Goal: Leave review/rating: Share an evaluation or opinion about a product, service, or content

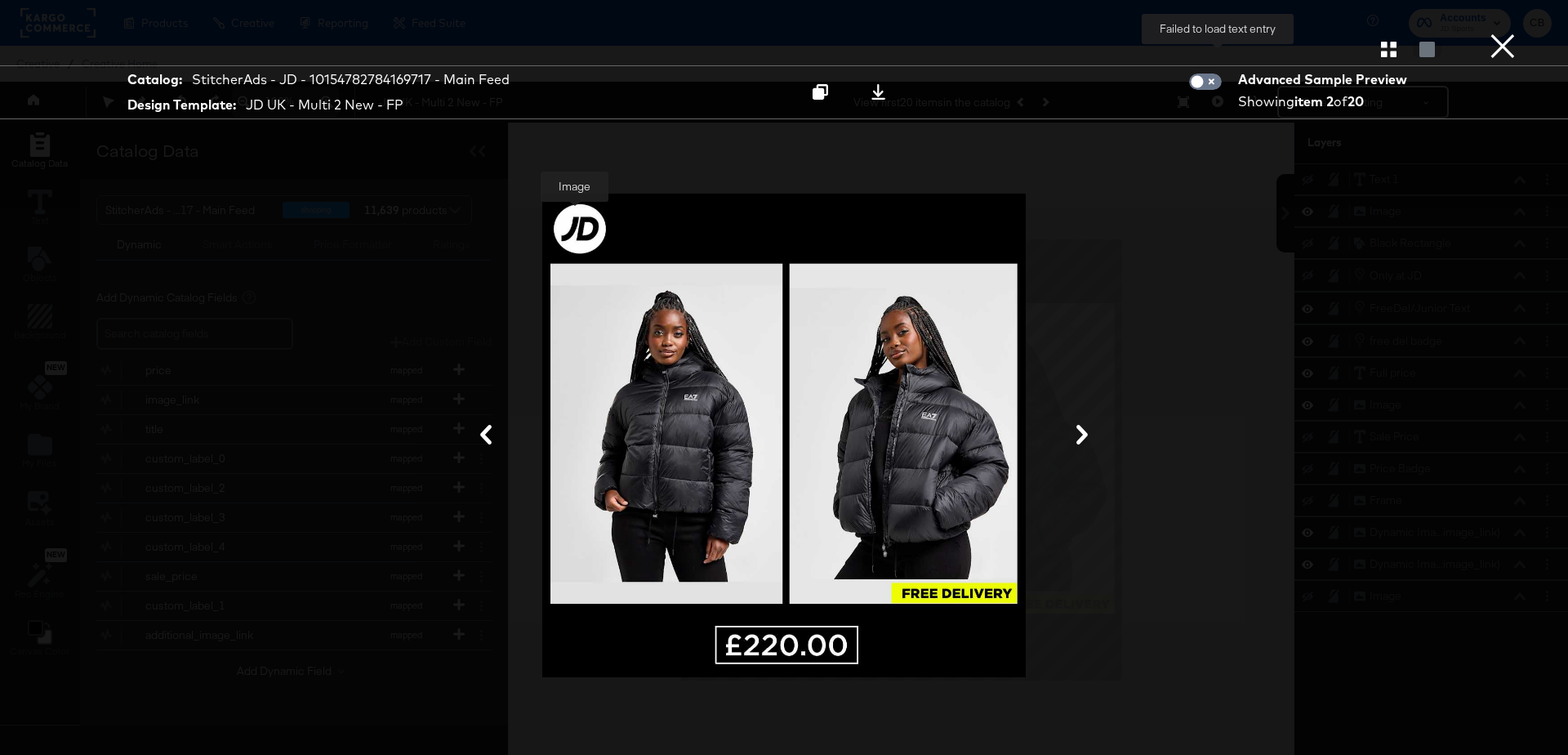
scroll to position [41, 0]
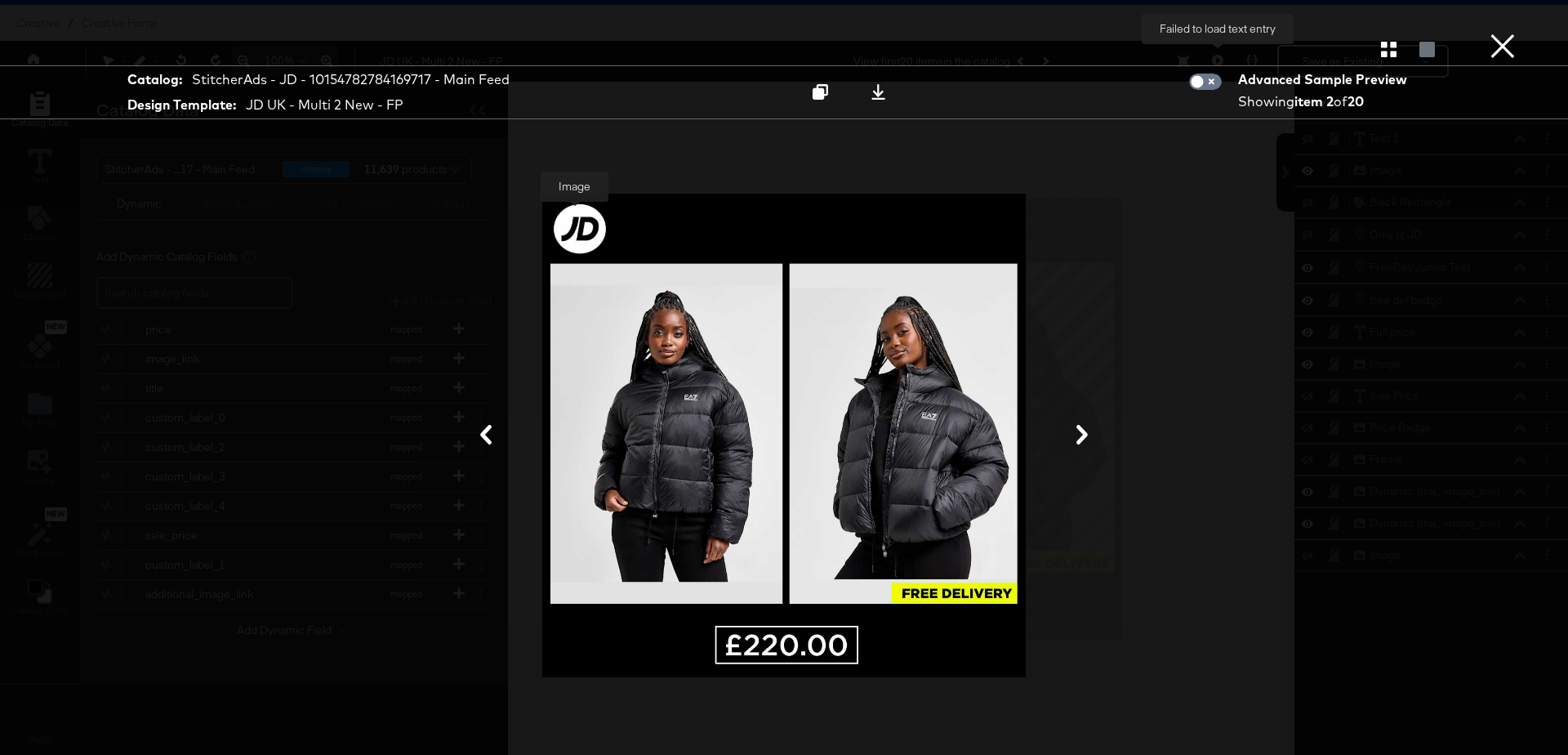
click at [1496, 33] on button "×" at bounding box center [1503, 17] width 33 height 33
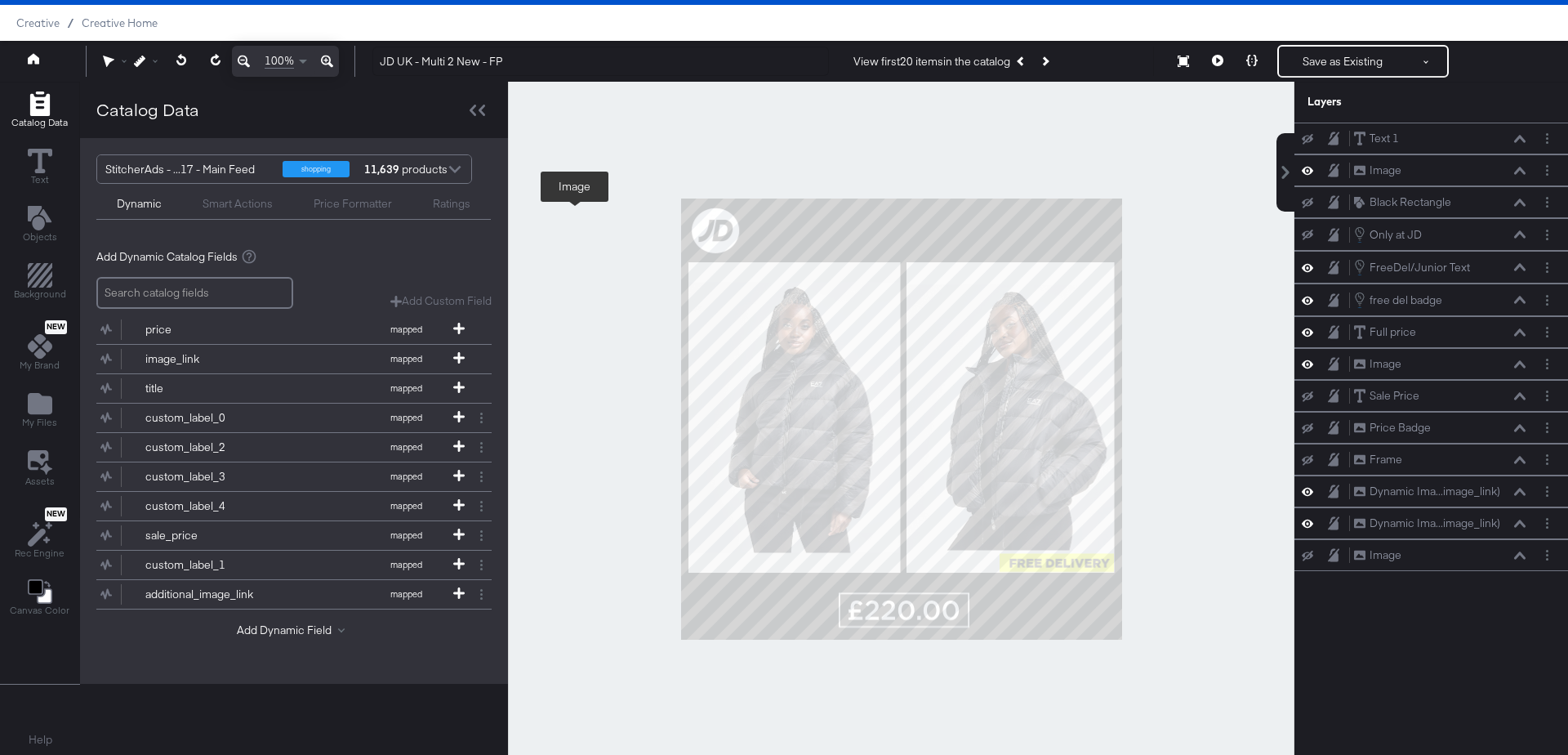
click at [458, 202] on div "Ratings" at bounding box center [451, 204] width 38 height 16
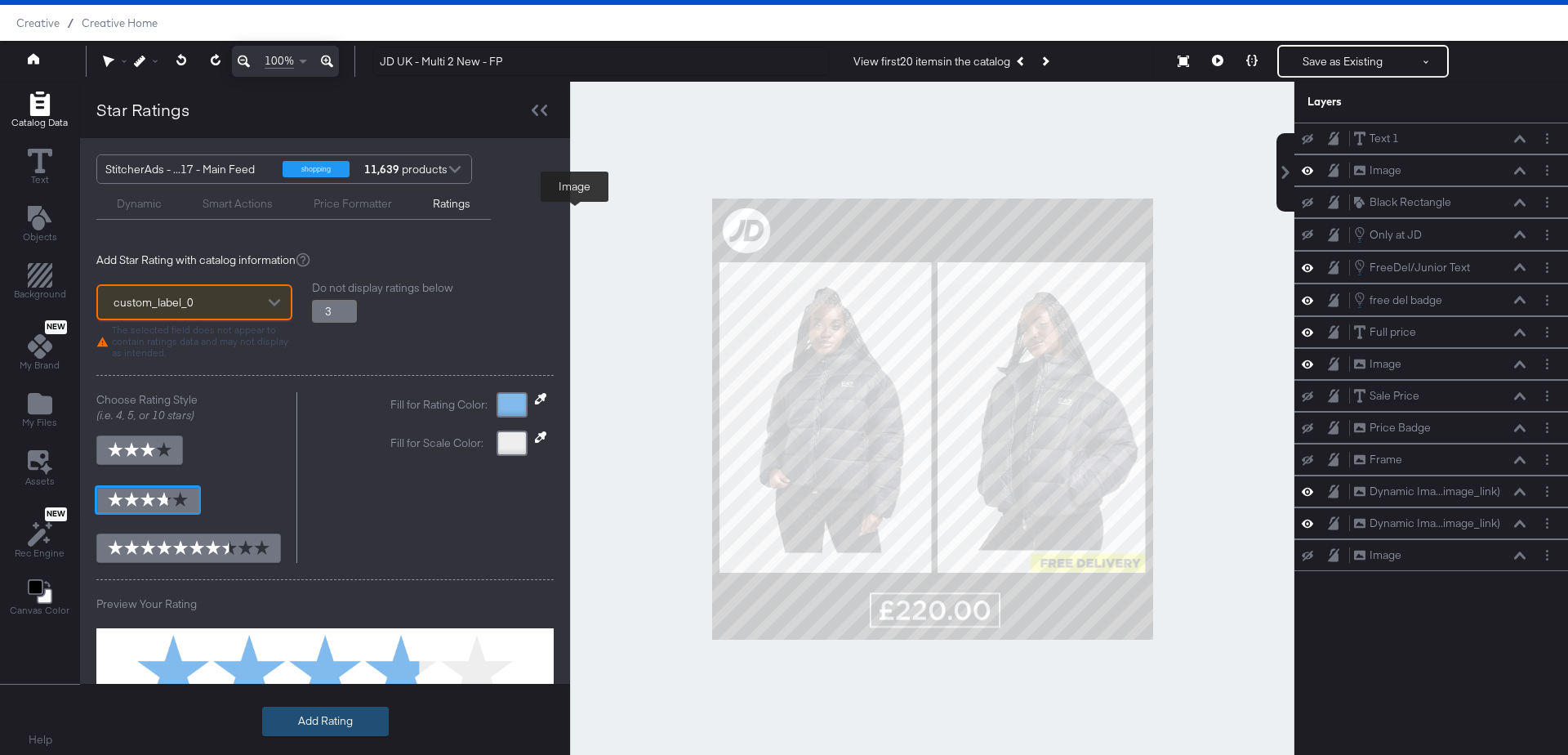
click at [317, 723] on button "Add Rating" at bounding box center [326, 721] width 127 height 29
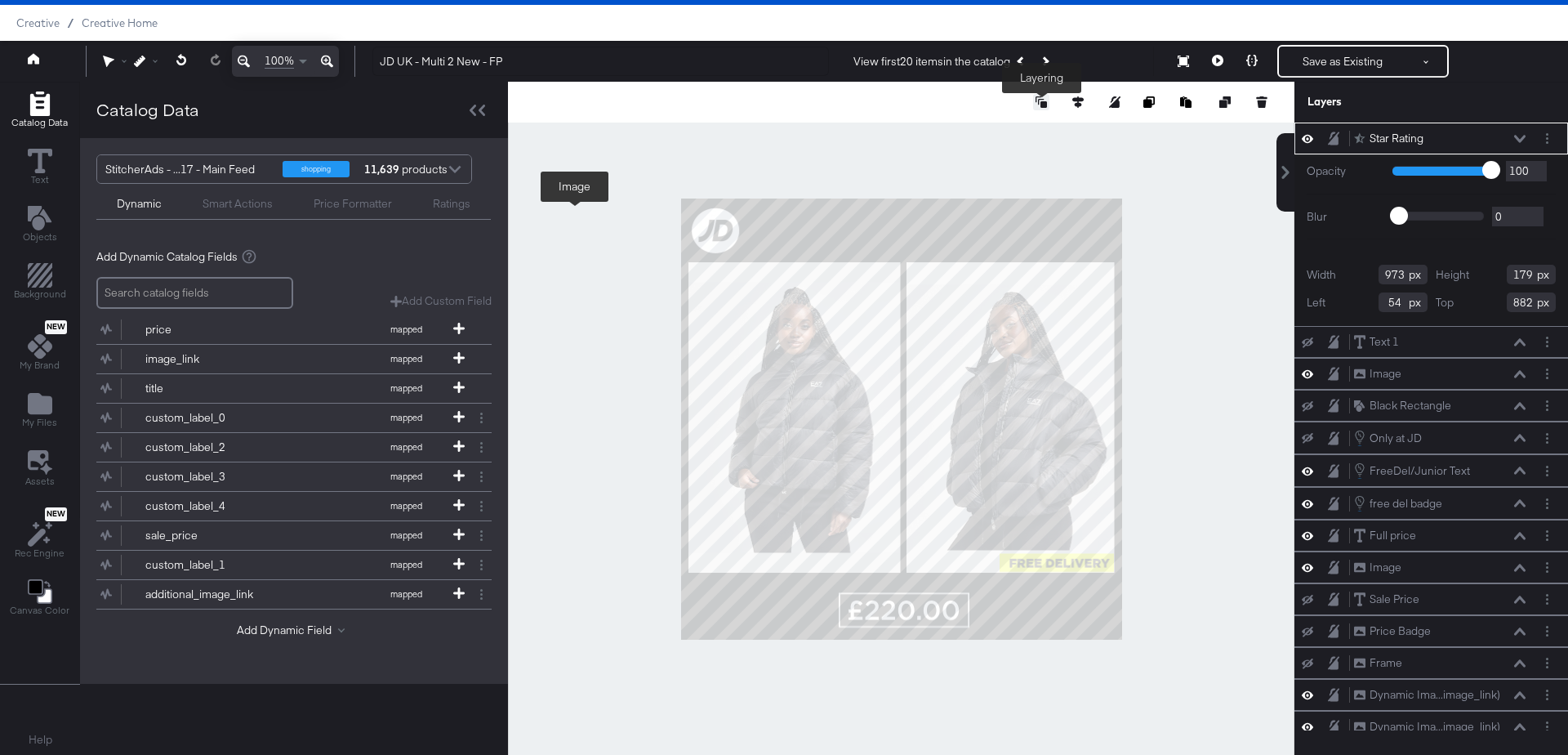
click at [1046, 104] on icon at bounding box center [1041, 102] width 11 height 11
type input "274"
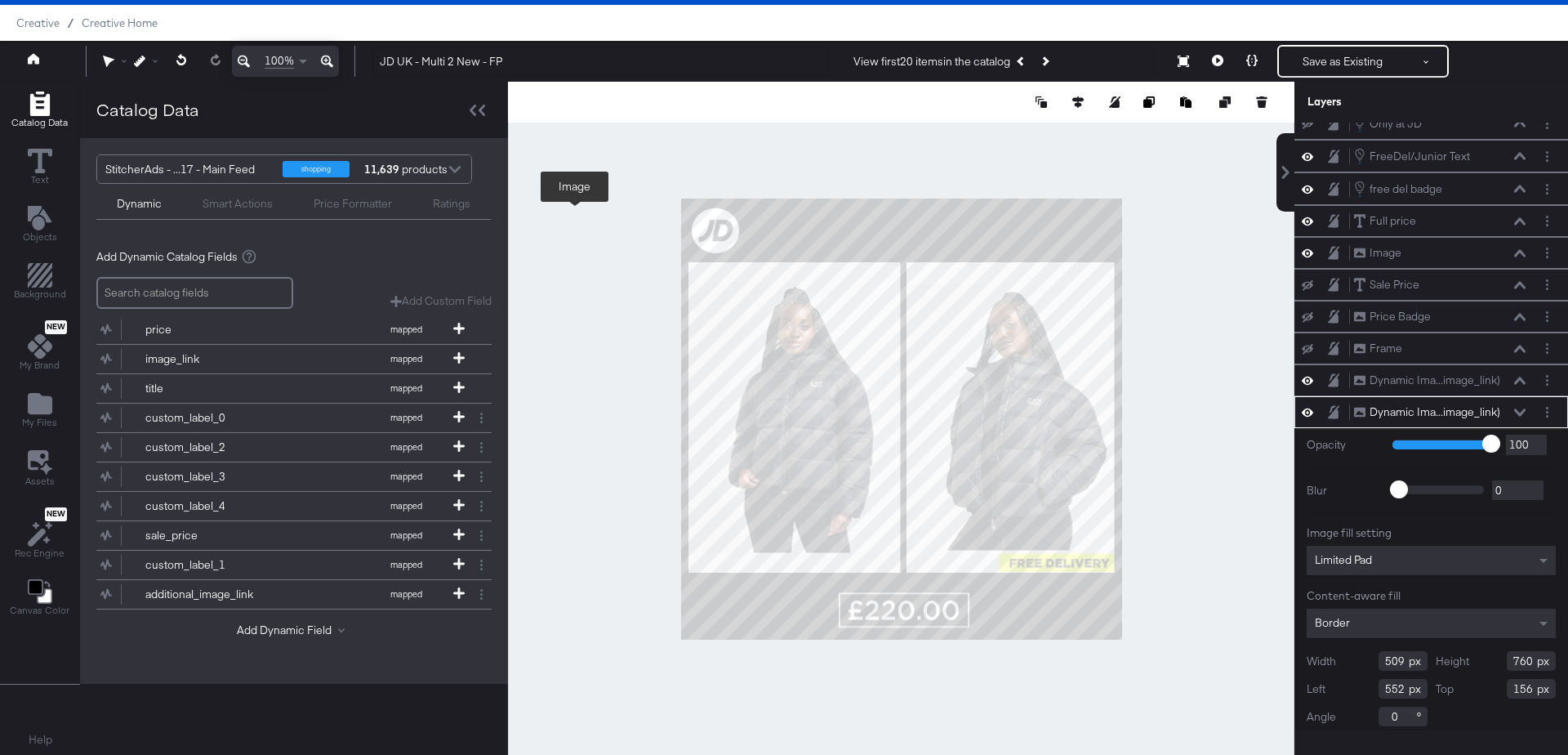
scroll to position [0, 0]
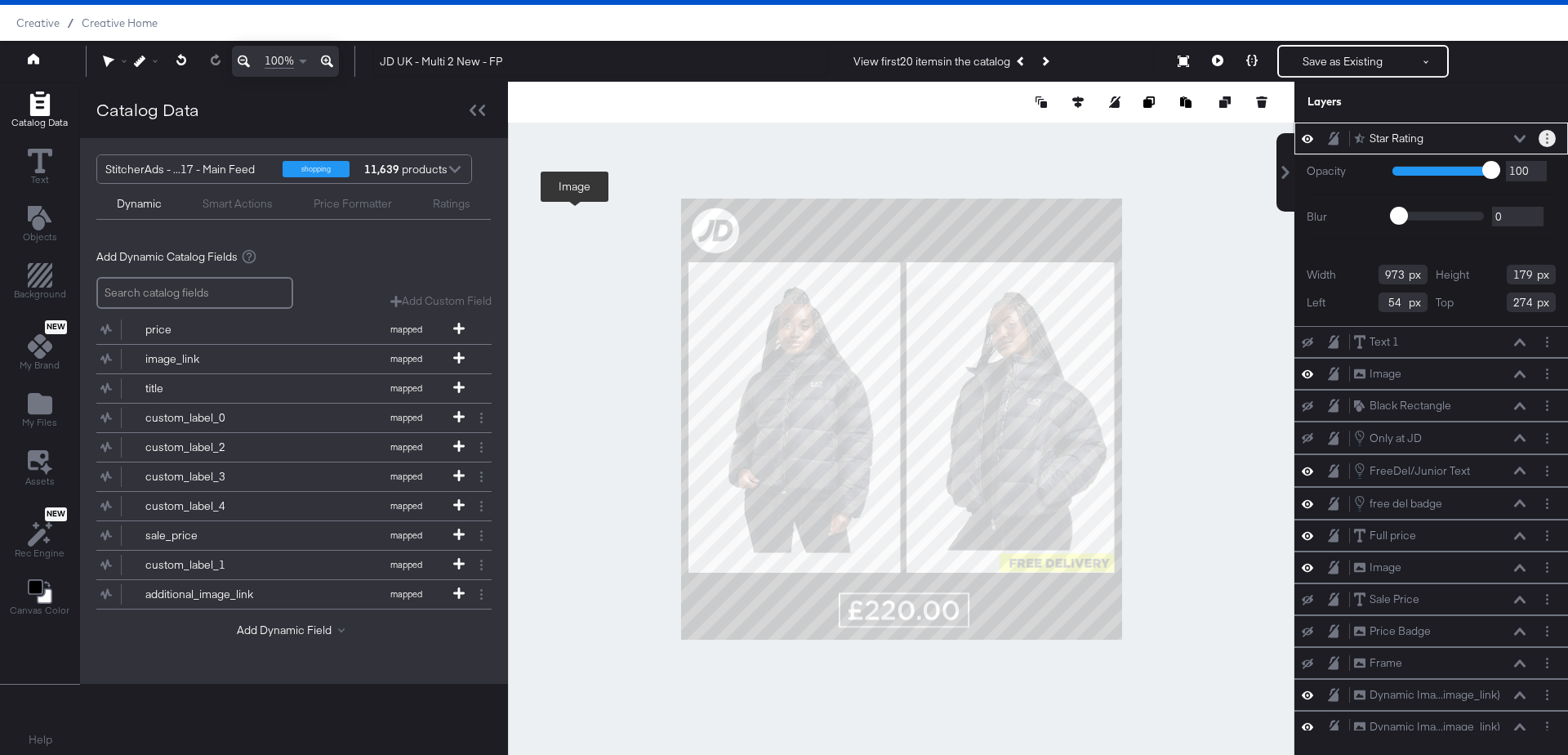
click at [1553, 139] on button "Layer Options" at bounding box center [1547, 139] width 17 height 17
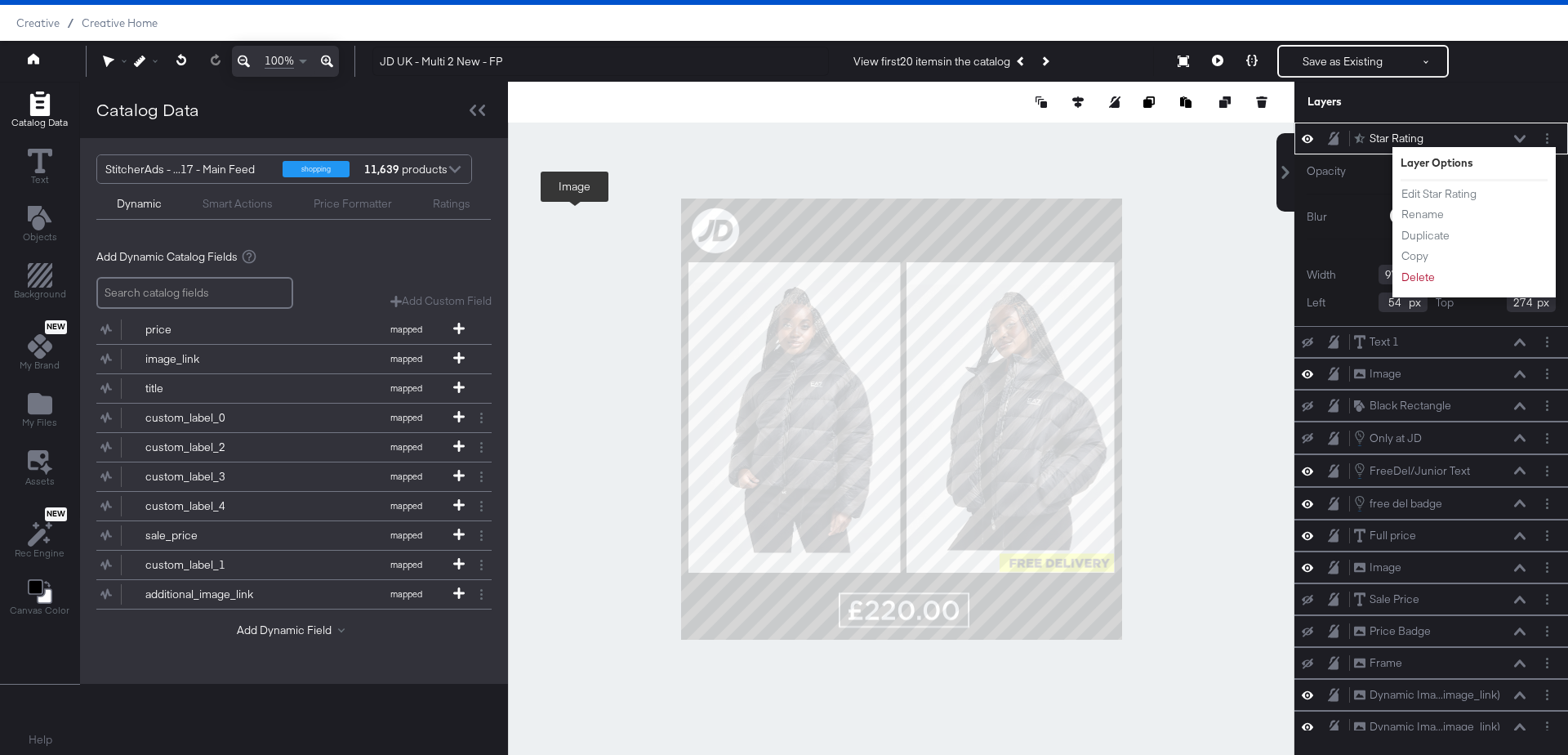
click at [1220, 230] on div at bounding box center [901, 418] width 787 height 674
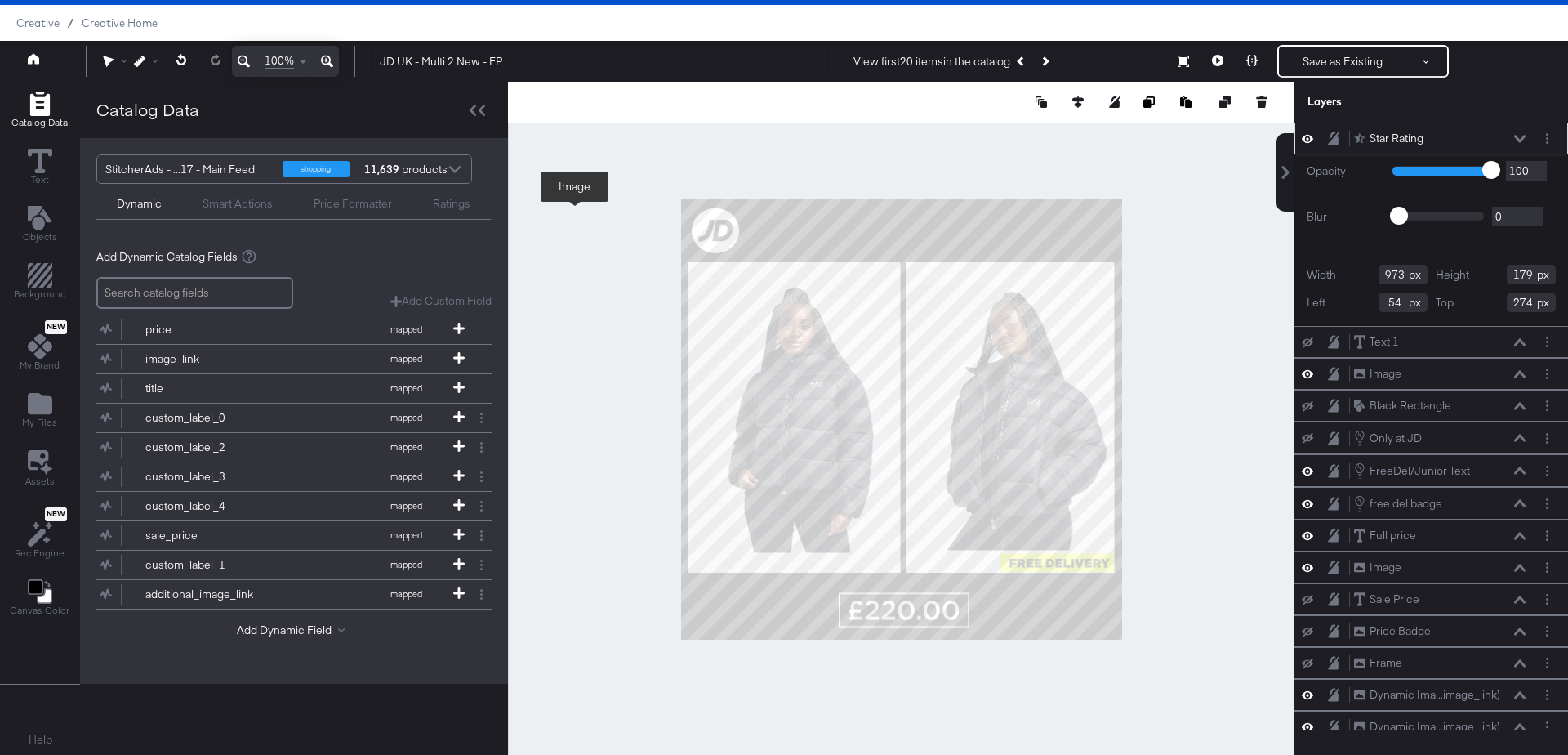
type input "208"
type input "789"
type input "145"
type input "778"
type input "143"
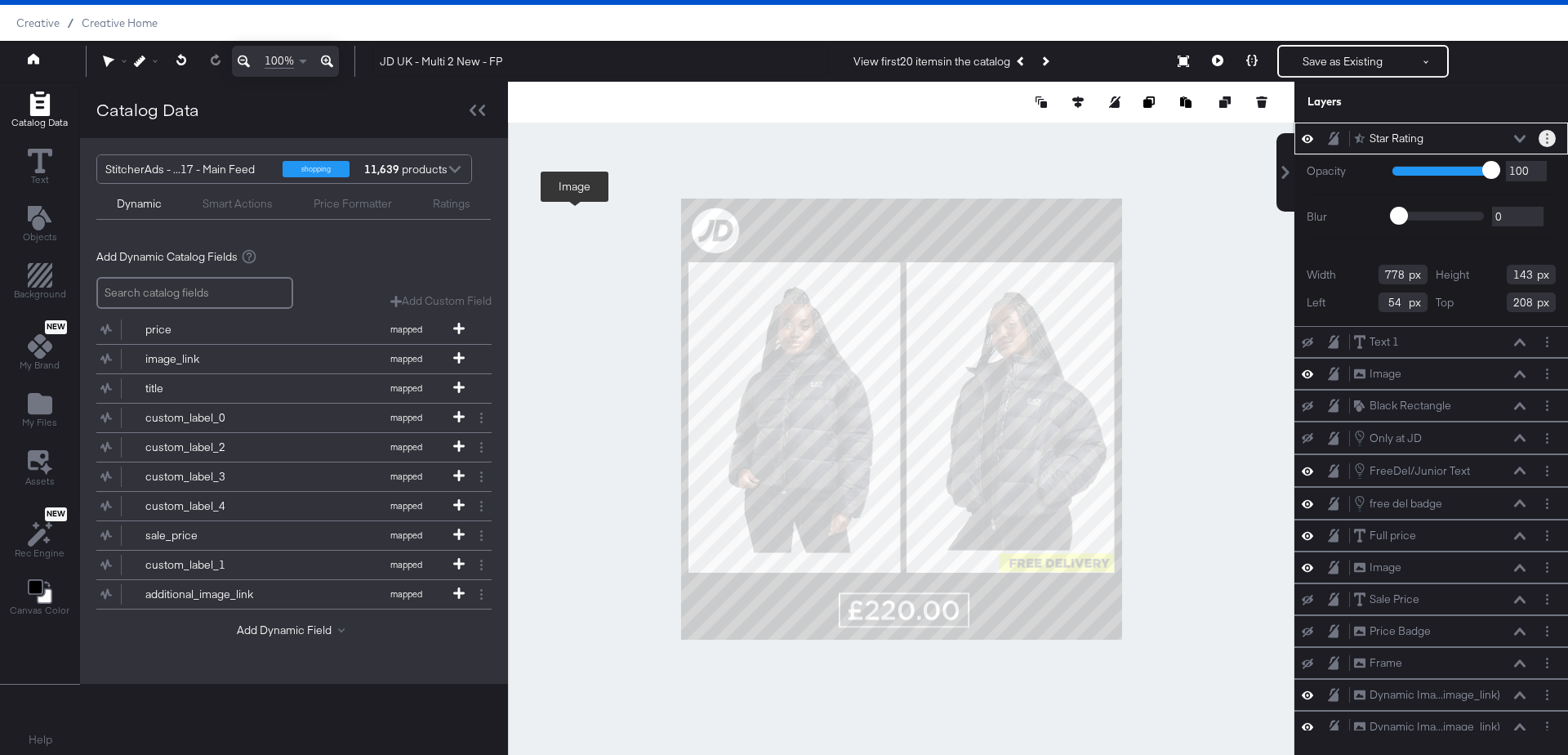
click at [1551, 140] on button "Layer Options" at bounding box center [1547, 139] width 17 height 17
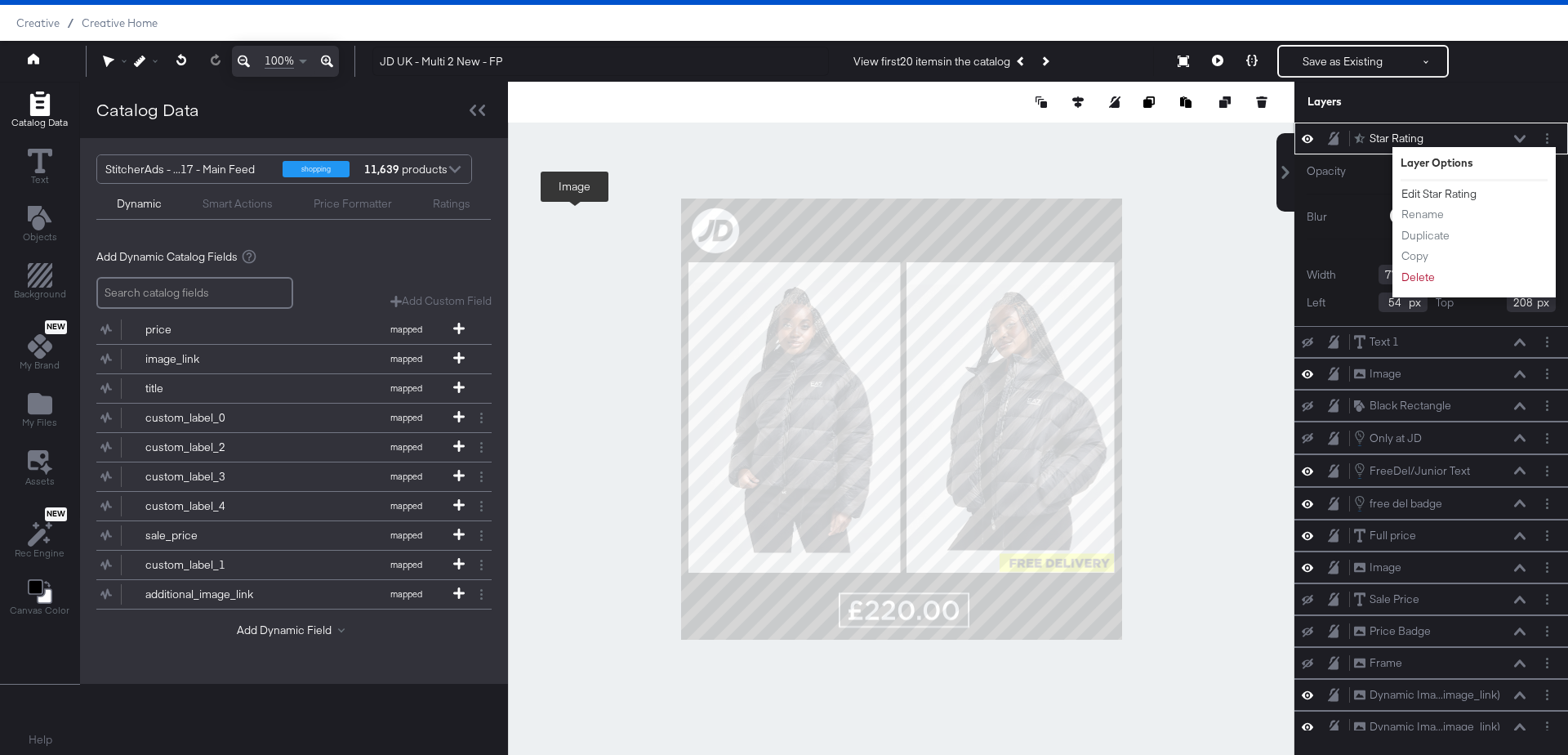
click at [1459, 191] on button "Edit Star Rating" at bounding box center [1439, 194] width 77 height 17
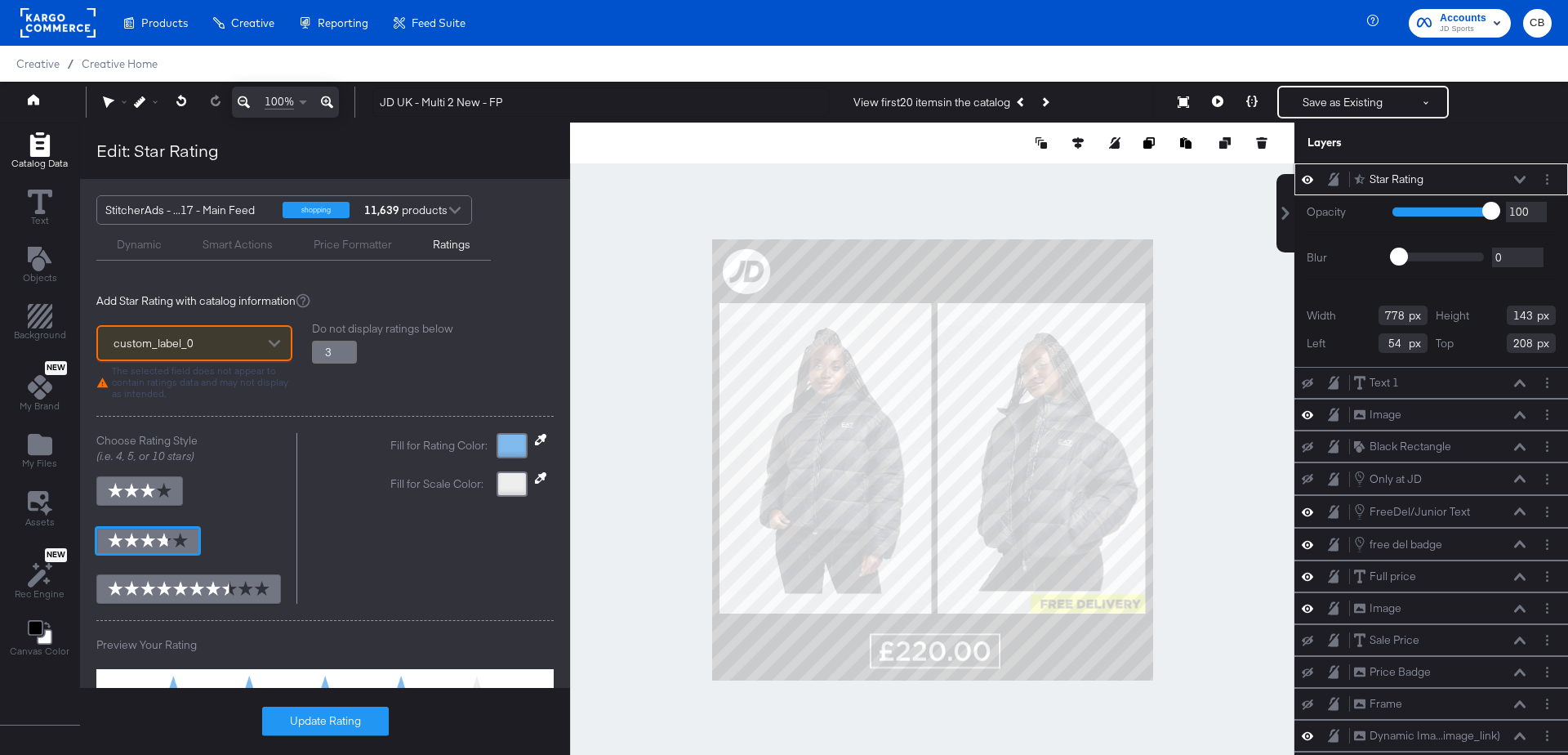
click at [1263, 331] on div at bounding box center [933, 460] width 724 height 674
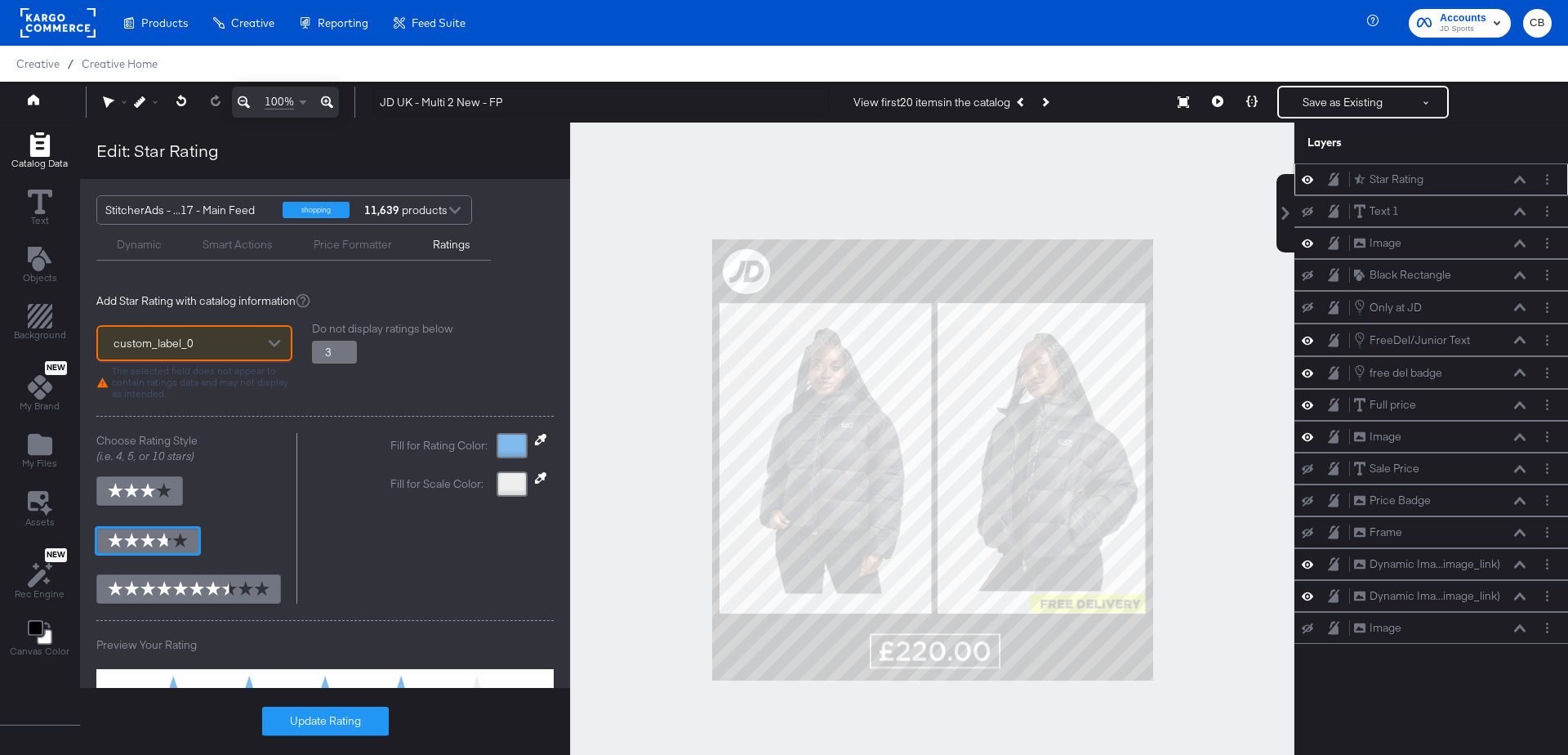
type input "3.8"
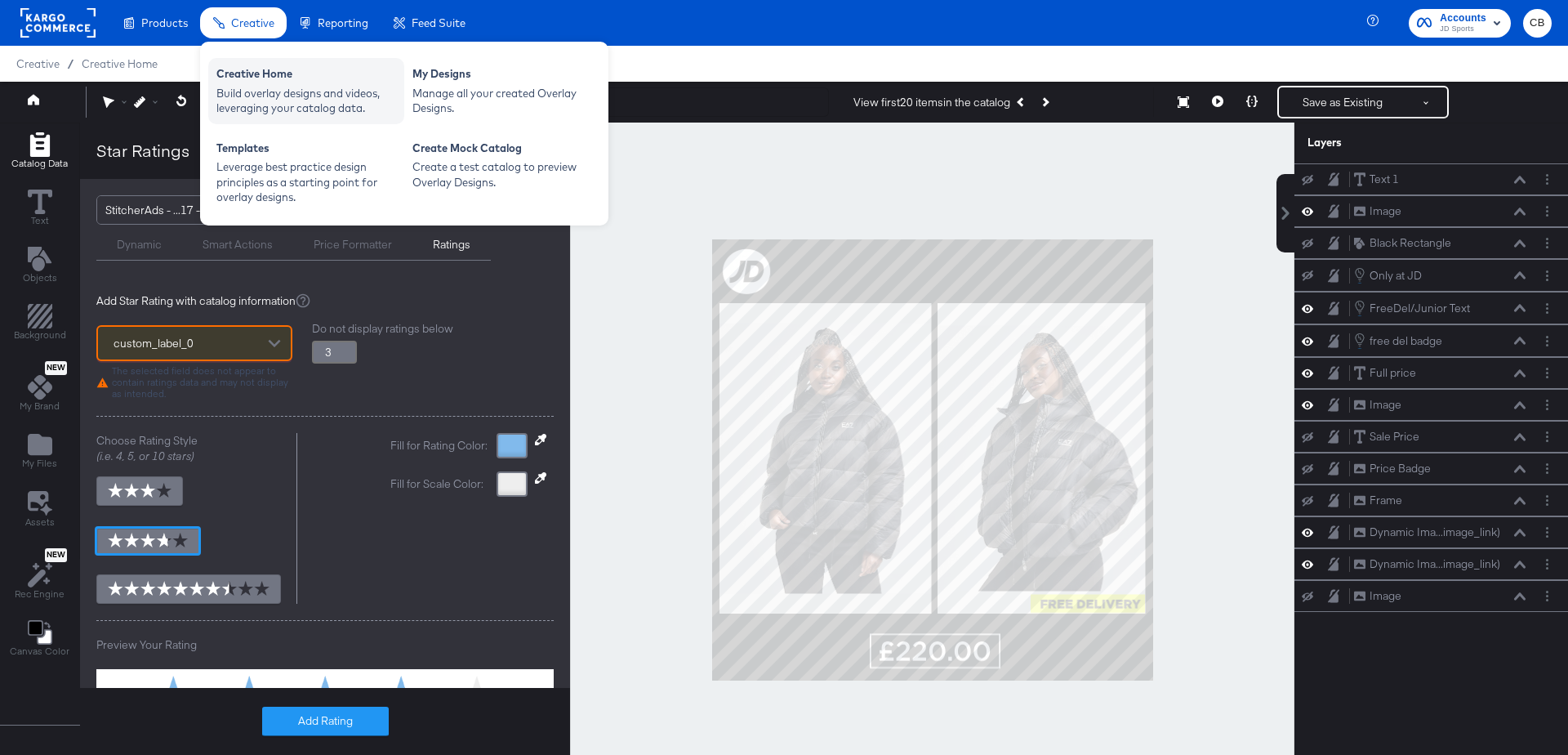
click at [243, 94] on div "Build overlay designs and videos, leveraging your catalog data." at bounding box center [306, 101] width 180 height 30
